Goal: Communication & Community: Answer question/provide support

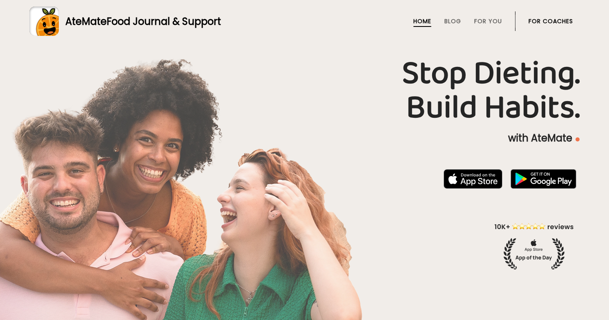
click at [541, 22] on link "For Coaches" at bounding box center [550, 21] width 44 height 7
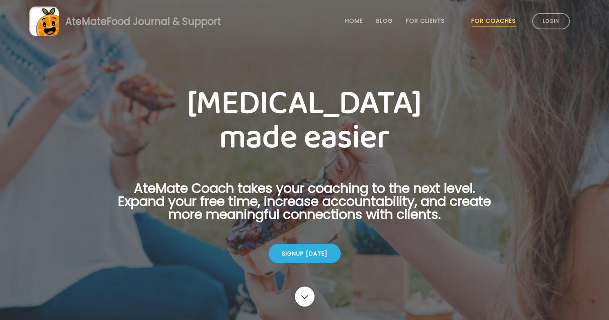
click at [541, 22] on link "Login" at bounding box center [551, 21] width 38 height 16
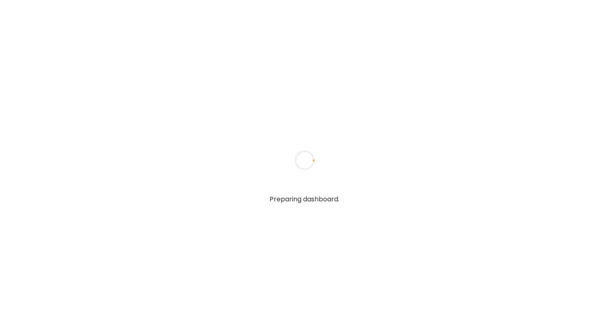
type textarea "**********"
type input "**********"
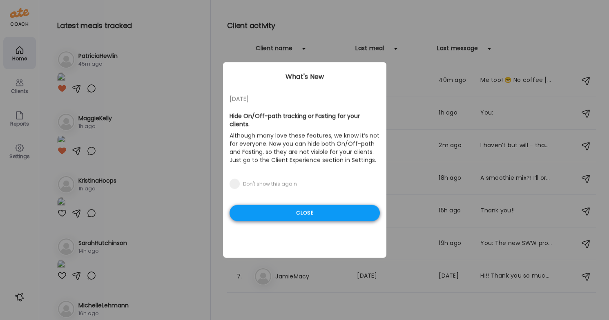
click at [339, 212] on div "Close" at bounding box center [304, 213] width 150 height 16
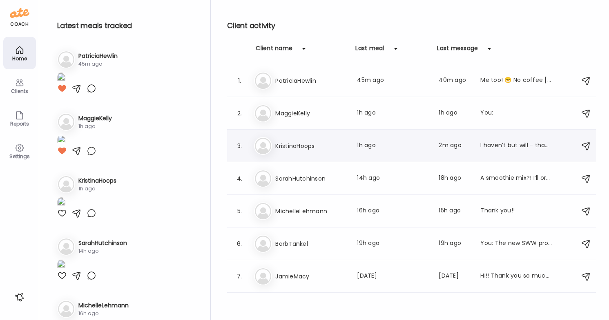
click at [467, 148] on div "Last message: 2m ago" at bounding box center [454, 146] width 32 height 10
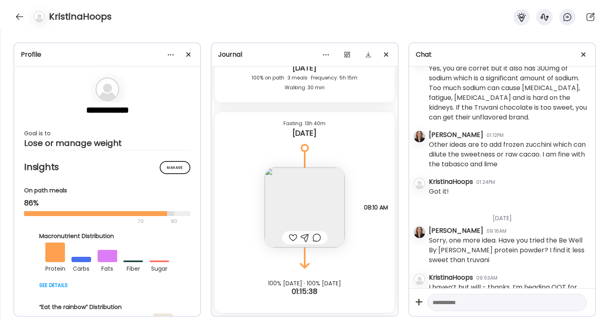
scroll to position [1907, 0]
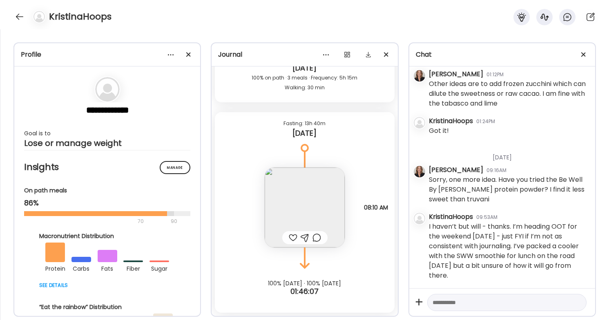
click at [501, 302] on textarea at bounding box center [499, 303] width 134 height 10
click at [494, 294] on textarea "**********" at bounding box center [499, 265] width 134 height 88
click at [550, 303] on textarea "**********" at bounding box center [499, 265] width 134 height 88
type textarea "**********"
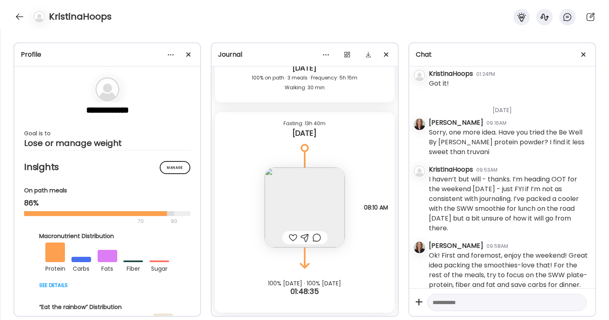
scroll to position [2013, 0]
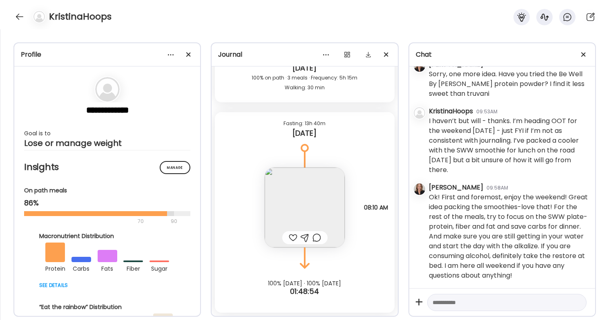
click at [316, 180] on img at bounding box center [304, 208] width 80 height 80
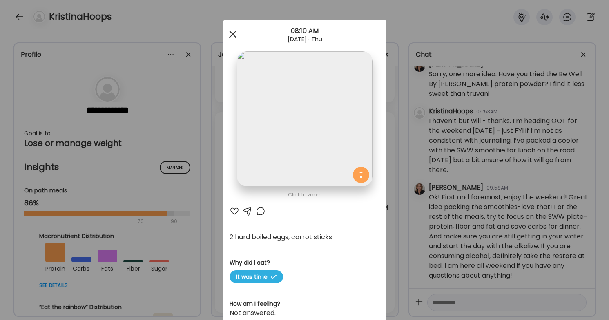
click at [232, 30] on div at bounding box center [232, 34] width 16 height 16
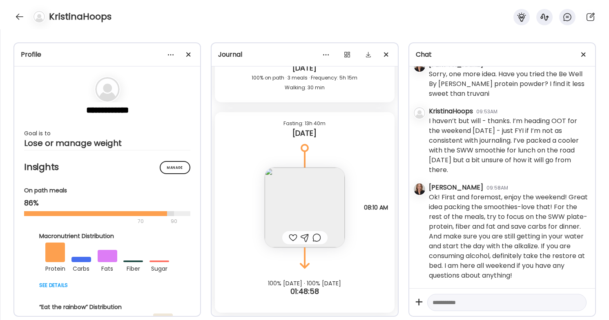
click at [291, 238] on div at bounding box center [293, 238] width 9 height 10
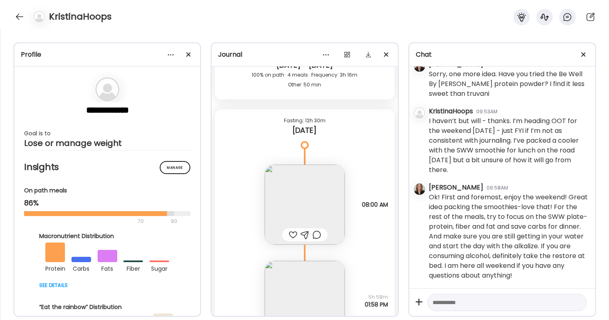
scroll to position [2671, 0]
click at [18, 13] on div at bounding box center [19, 16] width 13 height 13
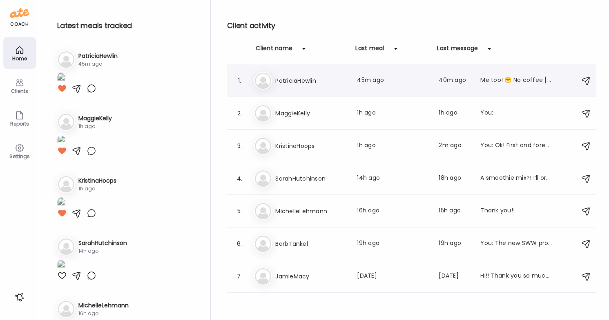
click at [315, 80] on h3 "PatriciaHewlin" at bounding box center [311, 81] width 72 height 10
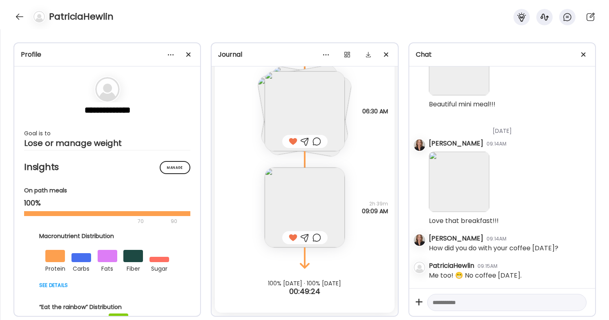
scroll to position [2406, 0]
click at [18, 20] on div at bounding box center [19, 16] width 13 height 13
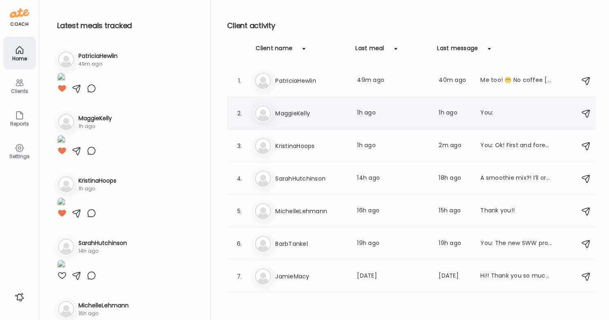
click at [313, 121] on div "Ma MaggieKelly Last meal: 1h ago Last message: 1h ago You:" at bounding box center [412, 113] width 317 height 18
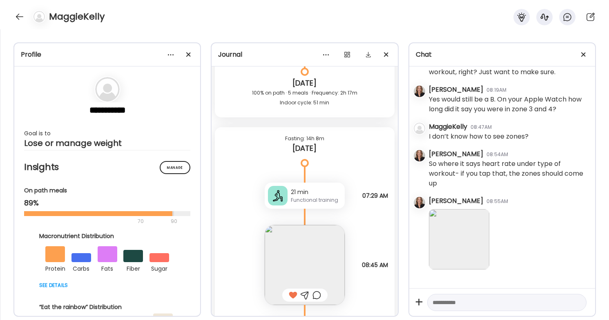
scroll to position [2035, 0]
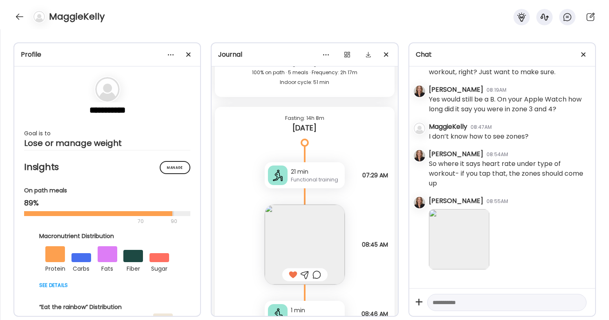
click at [318, 181] on div "Functional training" at bounding box center [316, 179] width 51 height 7
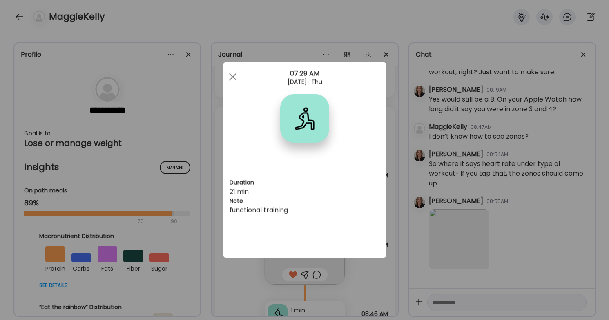
click at [302, 120] on div at bounding box center [304, 118] width 49 height 49
click at [232, 76] on span at bounding box center [232, 76] width 7 height 7
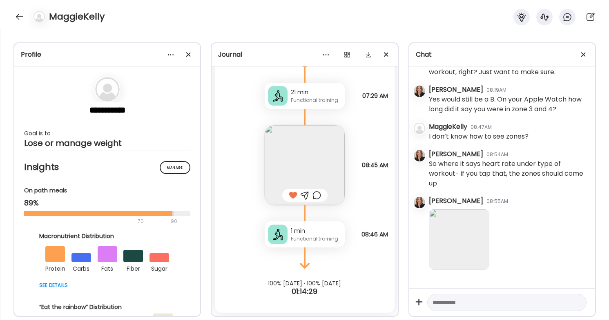
scroll to position [2114, 0]
click at [308, 150] on img at bounding box center [304, 165] width 80 height 80
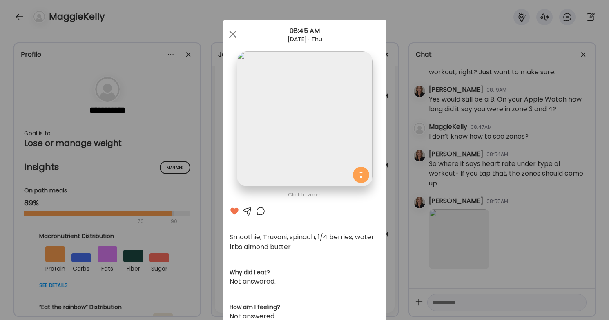
click at [308, 150] on img at bounding box center [304, 118] width 135 height 135
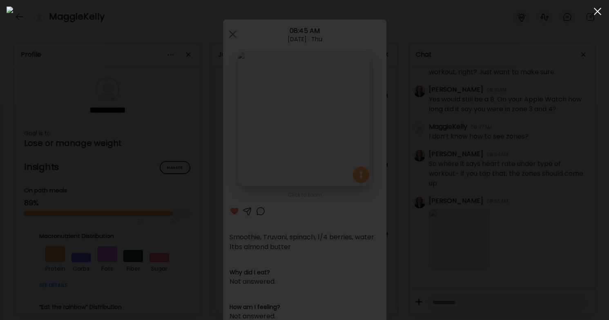
click at [598, 11] on span at bounding box center [596, 11] width 7 height 7
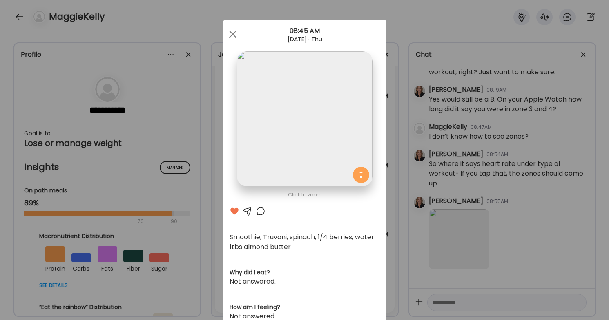
click at [248, 212] on div at bounding box center [247, 212] width 10 height 10
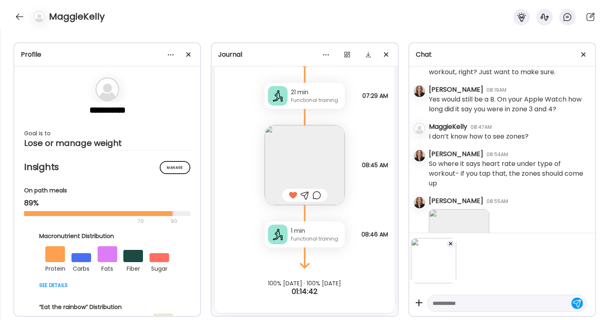
scroll to position [1425, 0]
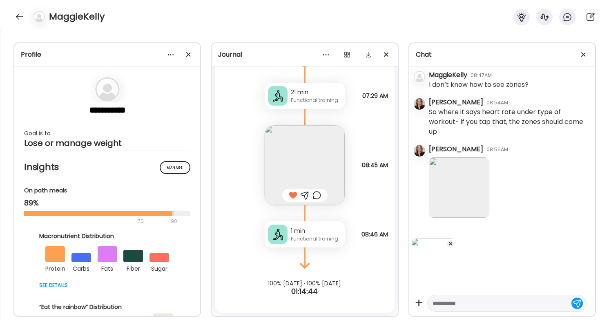
click at [465, 306] on textarea at bounding box center [499, 304] width 134 height 10
type textarea "**********"
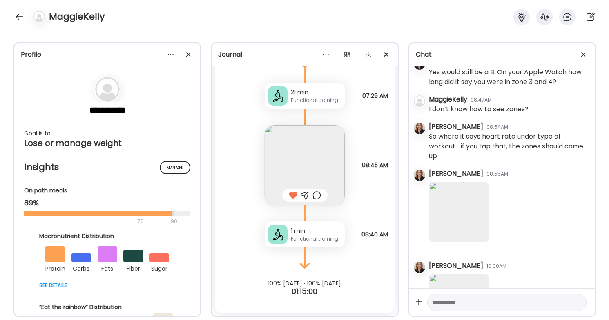
scroll to position [1478, 0]
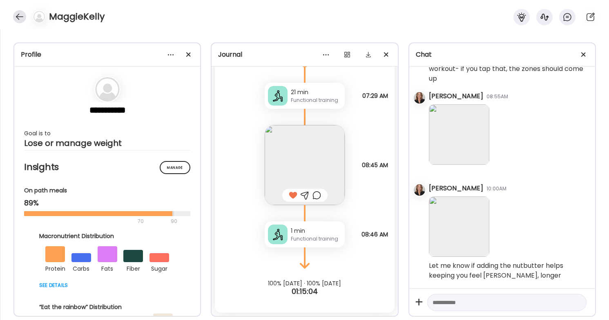
click at [22, 15] on div at bounding box center [19, 16] width 13 height 13
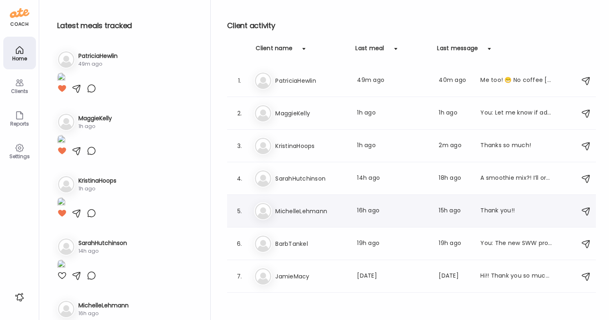
click at [319, 212] on h3 "MichelleLehmann" at bounding box center [311, 212] width 72 height 10
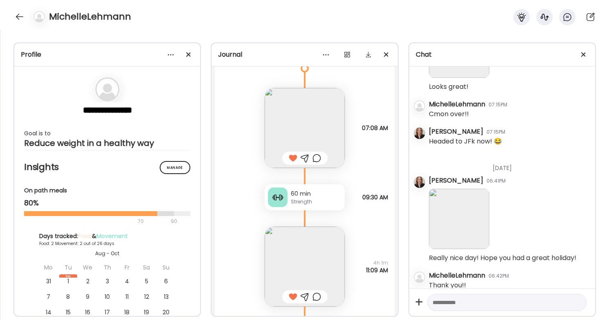
scroll to position [564, 0]
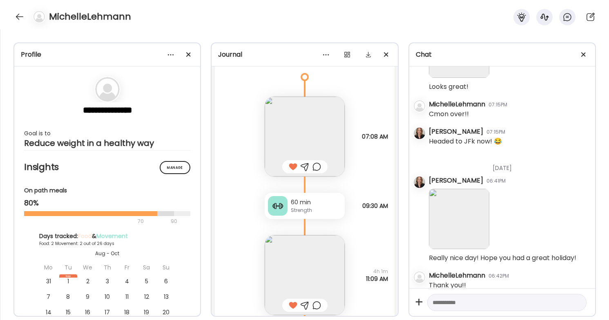
click at [307, 207] on div "Strength" at bounding box center [316, 210] width 51 height 7
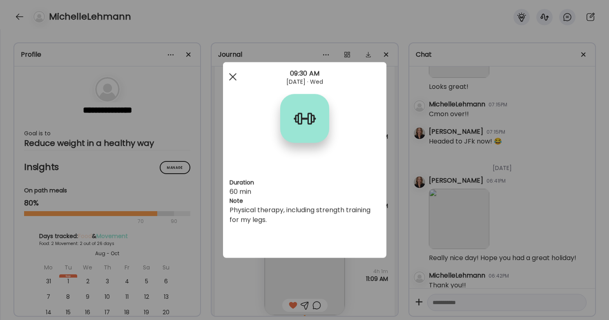
click at [233, 74] on div at bounding box center [232, 77] width 16 height 16
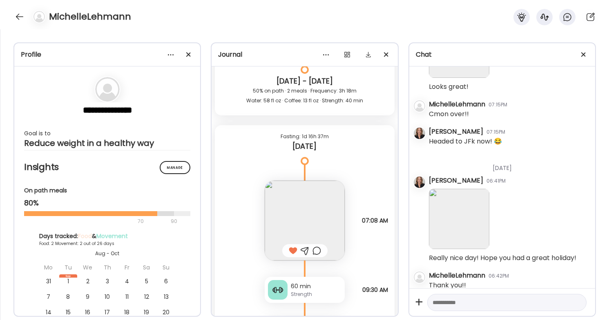
scroll to position [329, 0]
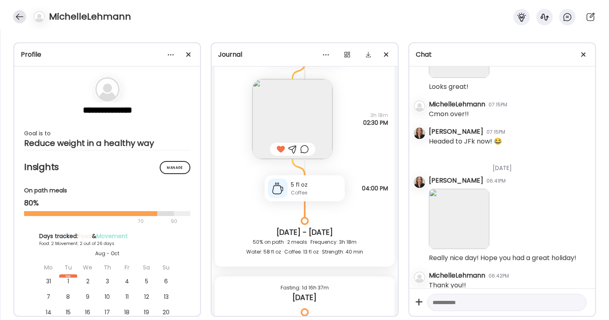
click at [18, 14] on div at bounding box center [19, 16] width 13 height 13
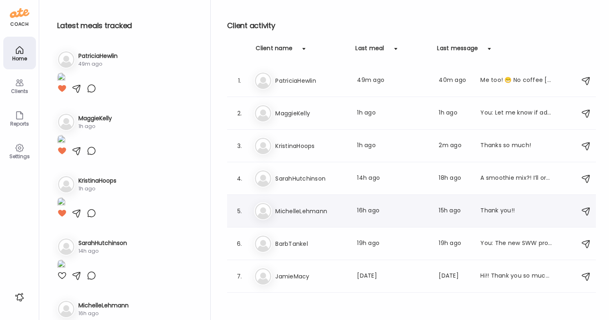
click at [335, 211] on h3 "MichelleLehmann" at bounding box center [311, 212] width 72 height 10
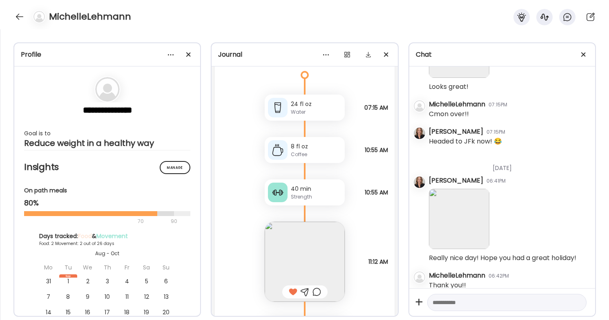
scroll to position [47, 0]
click at [304, 193] on div "40 min" at bounding box center [316, 189] width 51 height 9
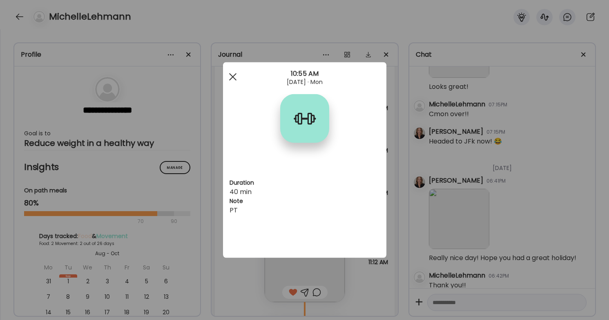
click at [233, 77] on span at bounding box center [232, 76] width 7 height 7
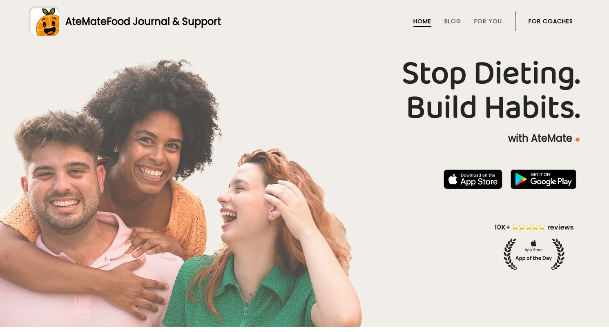
click at [563, 21] on link "For Coaches" at bounding box center [550, 21] width 44 height 7
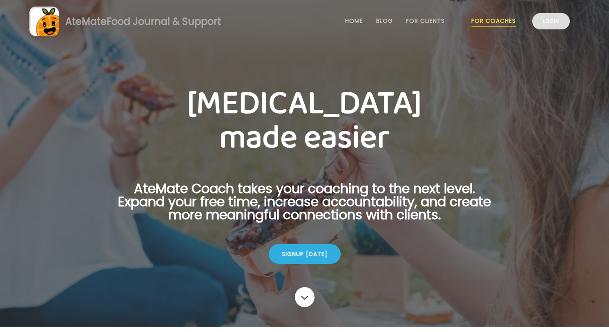
click at [560, 23] on link "Login" at bounding box center [551, 21] width 38 height 16
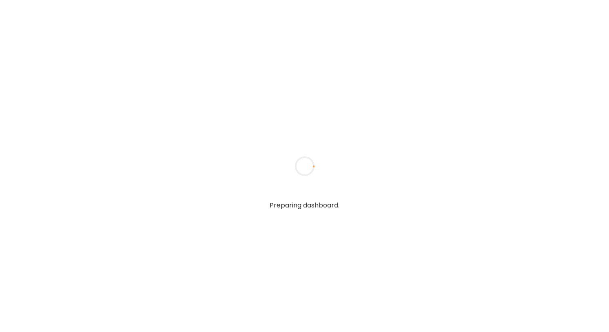
type textarea "**********"
type input "**********"
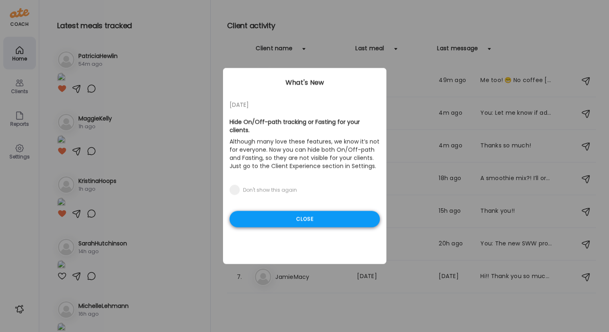
click at [316, 221] on div "Close" at bounding box center [304, 219] width 150 height 16
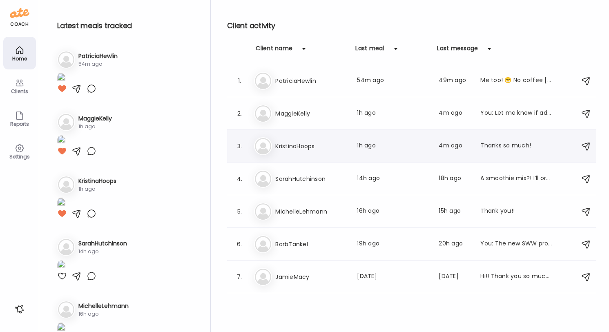
click at [373, 154] on div "Kr KristinaHoops Last meal: 1h ago Last message: 4m ago Thanks so much!" at bounding box center [412, 146] width 317 height 18
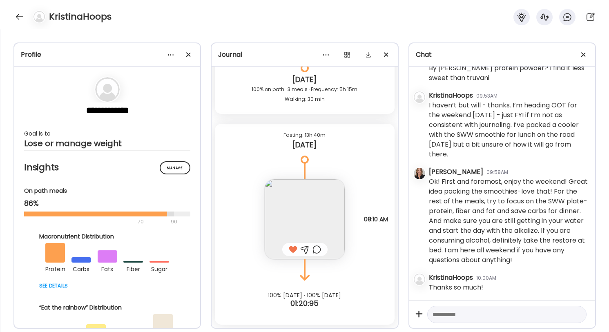
scroll to position [2029, 0]
